Goal: Check status: Check status

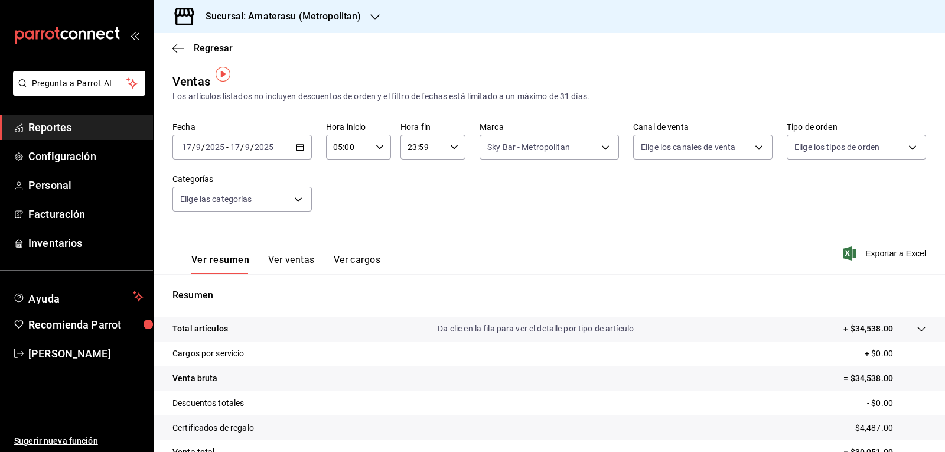
scroll to position [8, 0]
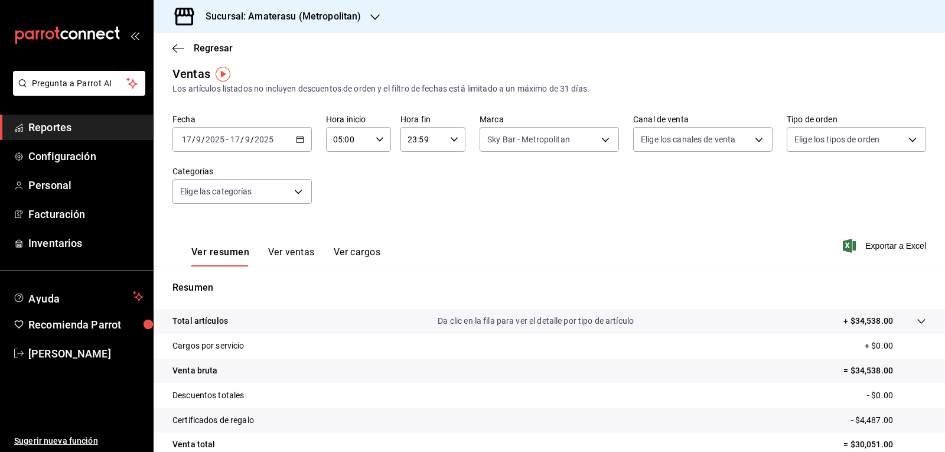
click at [296, 141] on icon "button" at bounding box center [300, 139] width 8 height 8
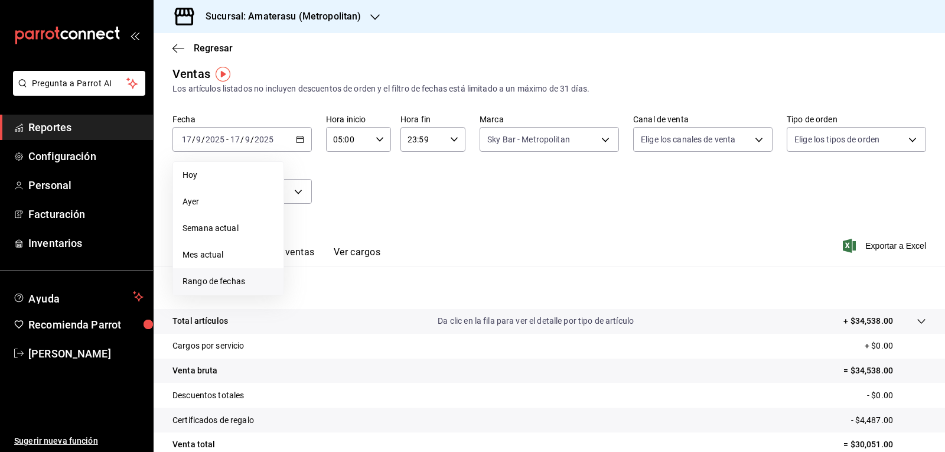
click at [249, 284] on span "Rango de fechas" at bounding box center [229, 281] width 92 height 12
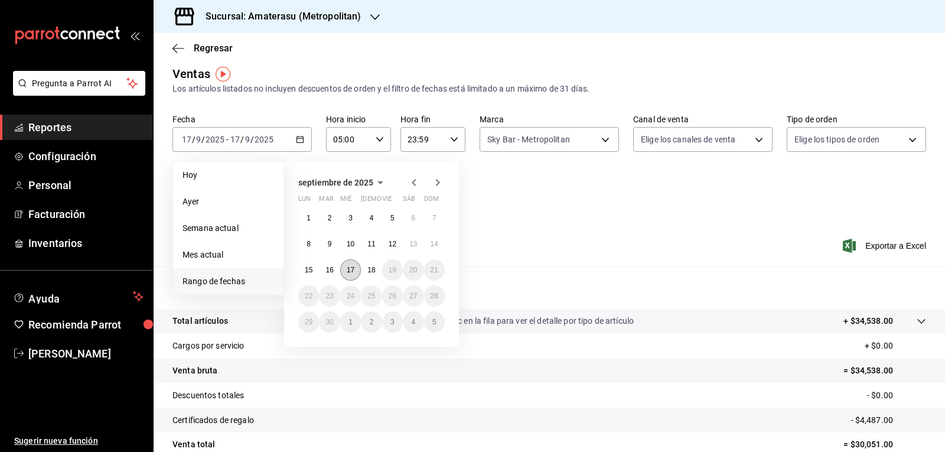
click at [352, 265] on button "17" at bounding box center [350, 269] width 21 height 21
click at [364, 267] on button "18" at bounding box center [371, 269] width 21 height 21
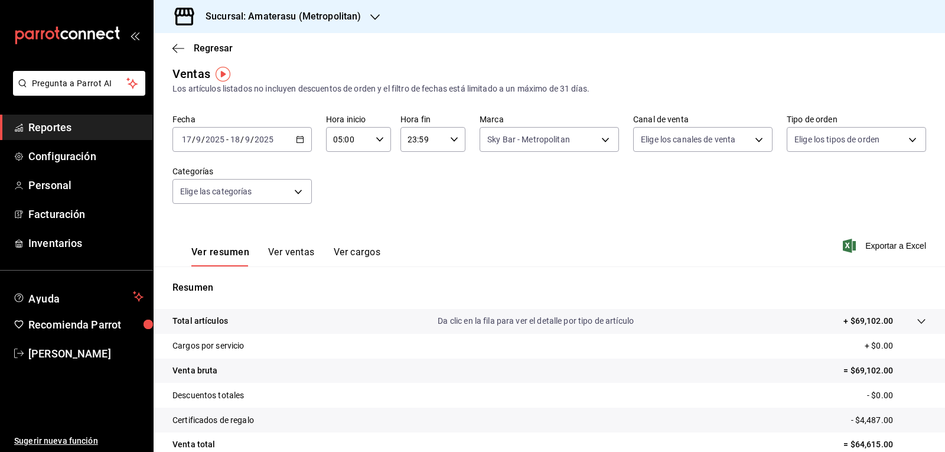
click at [451, 146] on div "23:59 Hora fin" at bounding box center [433, 139] width 65 height 25
click at [408, 187] on button "05" at bounding box center [414, 198] width 28 height 24
type input "05:59"
click at [569, 199] on div at bounding box center [472, 226] width 945 height 452
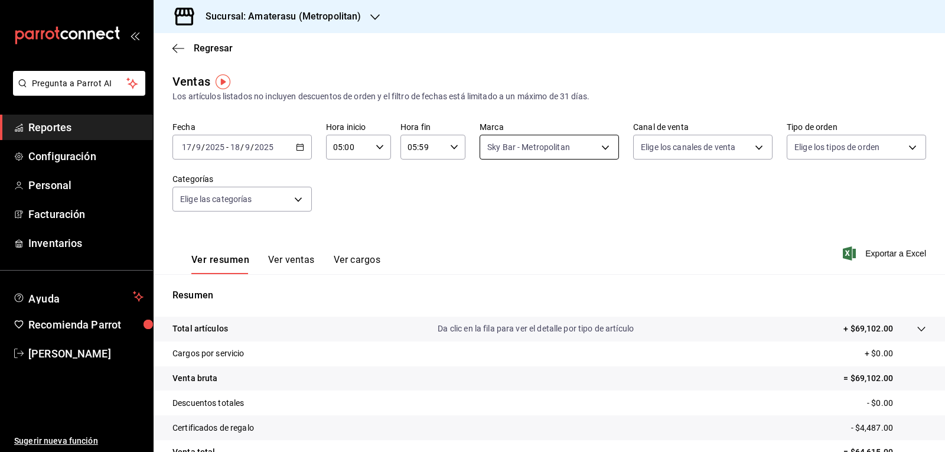
click at [502, 139] on body "Pregunta a Parrot AI Reportes Configuración Personal Facturación Inventarios Ay…" at bounding box center [472, 226] width 945 height 452
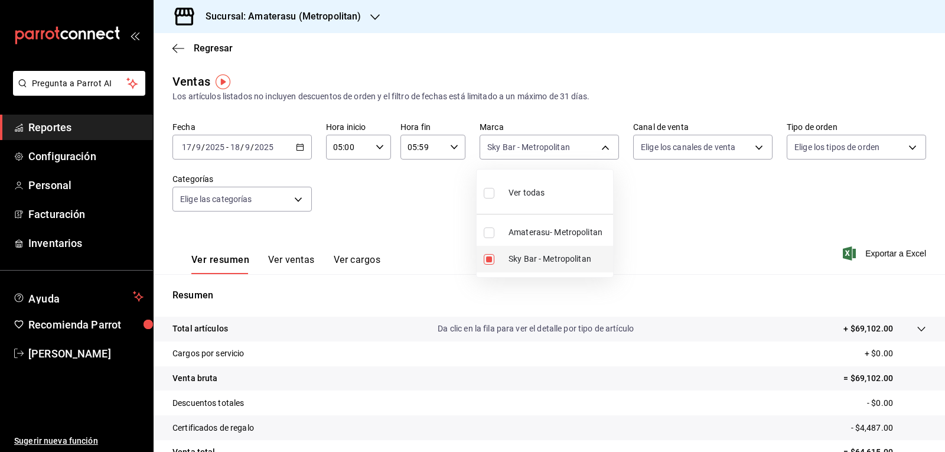
click at [486, 262] on input "checkbox" at bounding box center [489, 259] width 11 height 11
checkbox input "false"
click at [486, 262] on input "checkbox" at bounding box center [489, 259] width 11 height 11
checkbox input "true"
type input "f3afaab8-8c3d-4e49-a299-af9bdf6027b2"
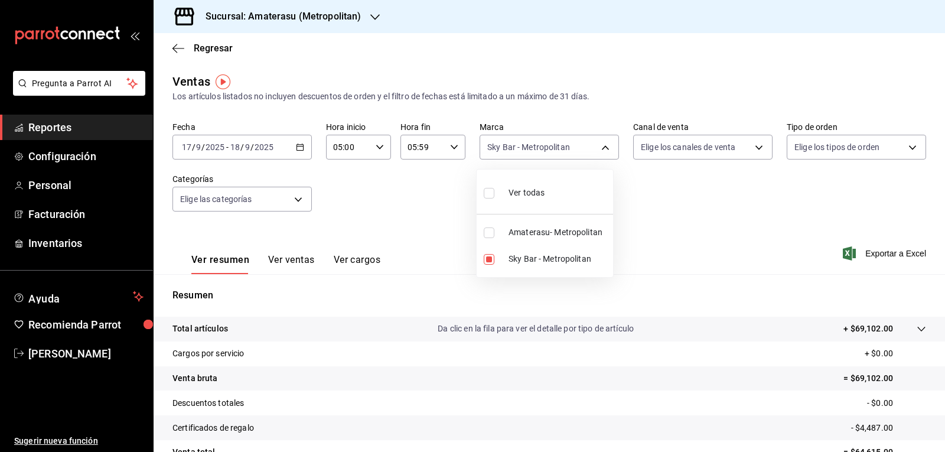
click at [705, 249] on div at bounding box center [472, 226] width 945 height 452
drag, startPoint x: 524, startPoint y: 141, endPoint x: 518, endPoint y: 144, distance: 7.1
click at [523, 141] on body "Pregunta a Parrot AI Reportes Configuración Personal Facturación Inventarios Ay…" at bounding box center [472, 226] width 945 height 452
click at [490, 260] on input "checkbox" at bounding box center [489, 259] width 11 height 11
checkbox input "false"
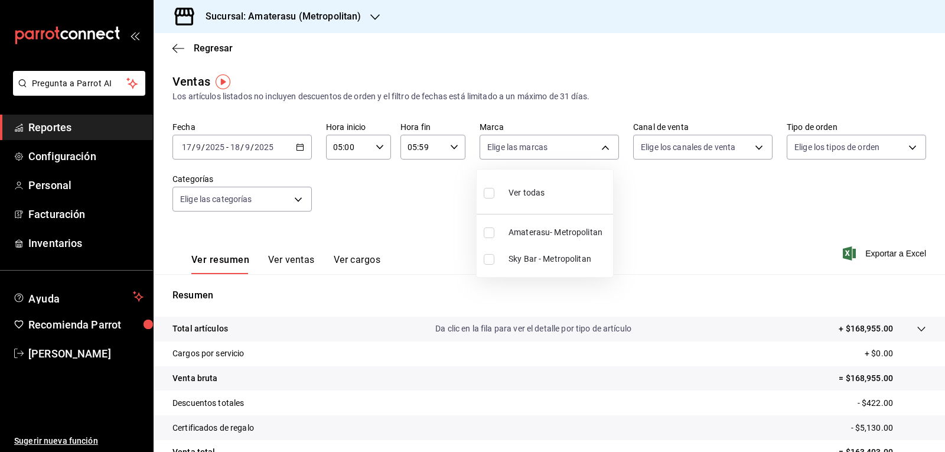
click at [490, 233] on input "checkbox" at bounding box center [489, 232] width 11 height 11
checkbox input "true"
type input "e4cd7fcb-d45b-43ae-a99f-ad4ccfcd9032"
click at [708, 258] on div at bounding box center [472, 226] width 945 height 452
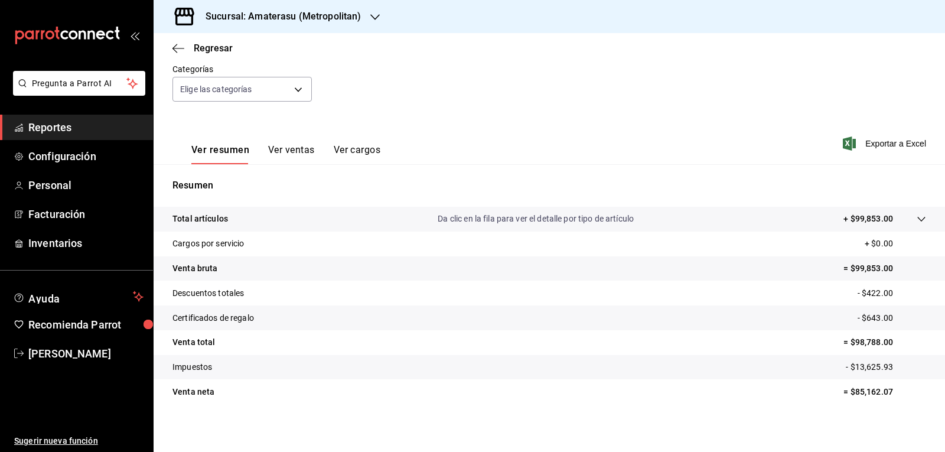
scroll to position [114, 0]
